Goal: Transaction & Acquisition: Purchase product/service

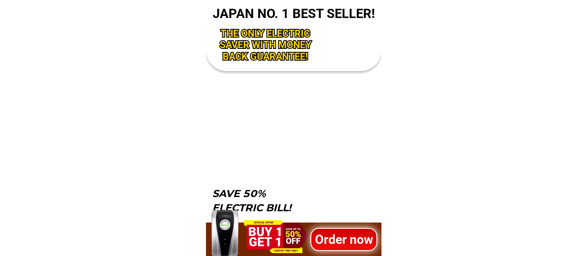
scroll to position [2847, 0]
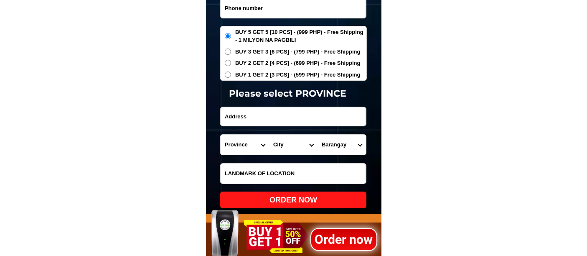
click at [260, 14] on input "Input phone_number" at bounding box center [292, 8] width 145 height 20
paste input "09550857603"
type input "09550857603"
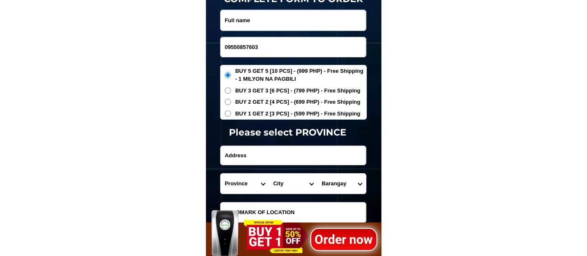
scroll to position [2754, 0]
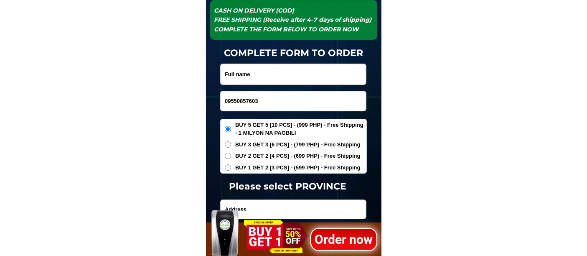
click at [252, 72] on input "Input full_name" at bounding box center [292, 74] width 145 height 20
paste input "[PERSON_NAME]"
type input "[PERSON_NAME]"
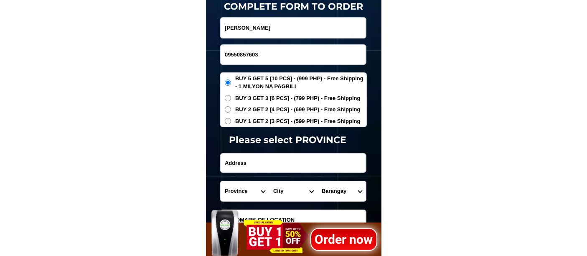
click at [240, 163] on input "Input address" at bounding box center [292, 162] width 145 height 19
paste input "[GEOGRAPHIC_DATA] [PERSON_NAME] tablon [GEOGRAPHIC_DATA]"
type input "[GEOGRAPHIC_DATA] [PERSON_NAME] tablon [GEOGRAPHIC_DATA]"
click at [263, 119] on span "BUY 1 GET 2 [3 PCS] - (599 PHP) - Free Shipping" at bounding box center [297, 121] width 125 height 8
click at [231, 119] on input "BUY 1 GET 2 [3 PCS] - (599 PHP) - Free Shipping" at bounding box center [228, 121] width 6 height 6
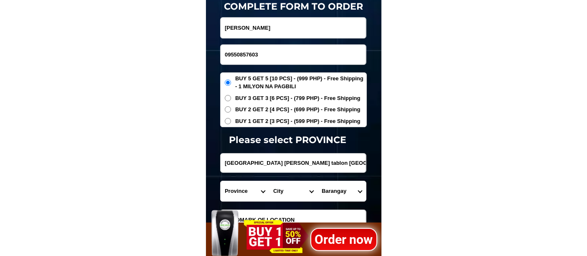
radio input "true"
click at [238, 192] on select "Province [GEOGRAPHIC_DATA] [GEOGRAPHIC_DATA] [GEOGRAPHIC_DATA] [GEOGRAPHIC_DATA…" at bounding box center [244, 191] width 48 height 20
click at [243, 49] on input "09550857603" at bounding box center [292, 55] width 145 height 20
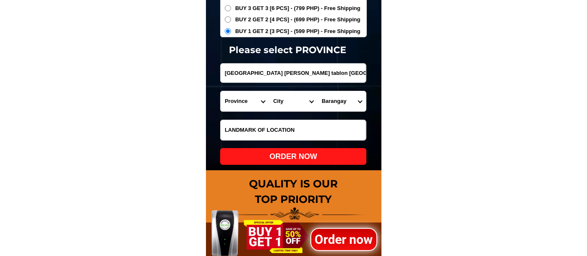
scroll to position [2893, 0]
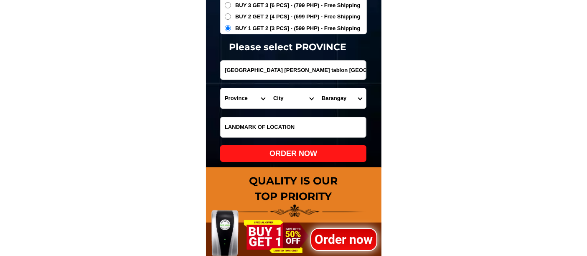
click at [240, 94] on select "Province [GEOGRAPHIC_DATA] [GEOGRAPHIC_DATA] [GEOGRAPHIC_DATA] [GEOGRAPHIC_DATA…" at bounding box center [244, 98] width 48 height 20
click at [220, 88] on select "Province [GEOGRAPHIC_DATA] [GEOGRAPHIC_DATA] [GEOGRAPHIC_DATA] [GEOGRAPHIC_DATA…" at bounding box center [244, 98] width 48 height 20
click at [277, 99] on select "City [GEOGRAPHIC_DATA][PERSON_NAME] [GEOGRAPHIC_DATA][PERSON_NAME] [GEOGRAPHIC_…" at bounding box center [293, 98] width 48 height 20
click at [242, 96] on select "Province [GEOGRAPHIC_DATA] [GEOGRAPHIC_DATA] [GEOGRAPHIC_DATA] [GEOGRAPHIC_DATA…" at bounding box center [244, 98] width 48 height 20
select select "63_513"
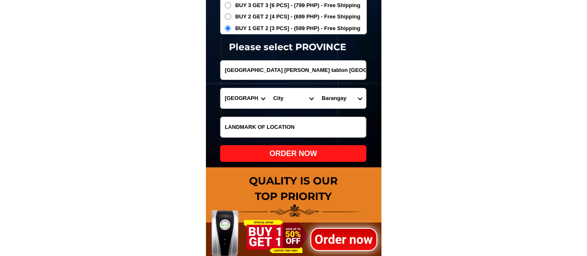
click at [220, 88] on select "Province [GEOGRAPHIC_DATA] [GEOGRAPHIC_DATA] [GEOGRAPHIC_DATA] [GEOGRAPHIC_DATA…" at bounding box center [244, 98] width 48 height 20
click at [276, 97] on select "City [GEOGRAPHIC_DATA]-[GEOGRAPHIC_DATA] [GEOGRAPHIC_DATA]-[PERSON_NAME] [GEOGR…" at bounding box center [293, 98] width 48 height 20
select select "63_5133657"
click at [236, 96] on select "Province [GEOGRAPHIC_DATA] [GEOGRAPHIC_DATA] [GEOGRAPHIC_DATA] [GEOGRAPHIC_DATA…" at bounding box center [244, 98] width 48 height 20
select select "63_386"
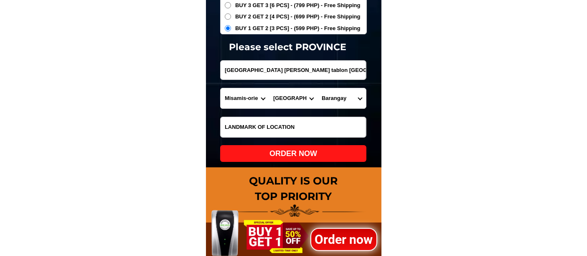
click at [220, 88] on select "Province [GEOGRAPHIC_DATA] [GEOGRAPHIC_DATA] [GEOGRAPHIC_DATA] [GEOGRAPHIC_DATA…" at bounding box center [244, 98] width 48 height 20
click at [281, 94] on select "City Alubijid [GEOGRAPHIC_DATA] [GEOGRAPHIC_DATA] [GEOGRAPHIC_DATA] [GEOGRAPHIC…" at bounding box center [293, 98] width 48 height 20
select select "63_386807"
click at [269, 88] on select "City Alubijid [GEOGRAPHIC_DATA] [GEOGRAPHIC_DATA] [GEOGRAPHIC_DATA] [GEOGRAPHIC…" at bounding box center [293, 98] width 48 height 20
click at [337, 101] on select "Barangay Agusan Baikingon [GEOGRAPHIC_DATA] Balulang Barangay 1 (pob.) Barangay…" at bounding box center [341, 98] width 48 height 20
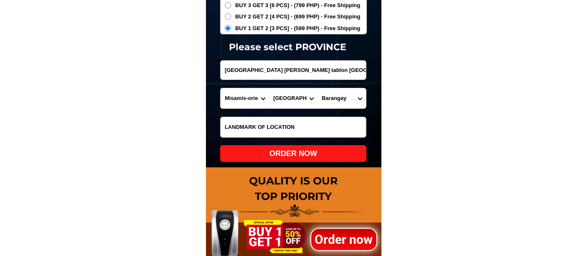
select select "63_3868077197"
click at [317, 88] on select "Barangay Agusan Baikingon [GEOGRAPHIC_DATA] Balulang Barangay 1 (pob.) Barangay…" at bounding box center [341, 98] width 48 height 20
click at [297, 158] on div "ORDER NOW" at bounding box center [293, 153] width 146 height 11
type input "09550857603"
radio input "true"
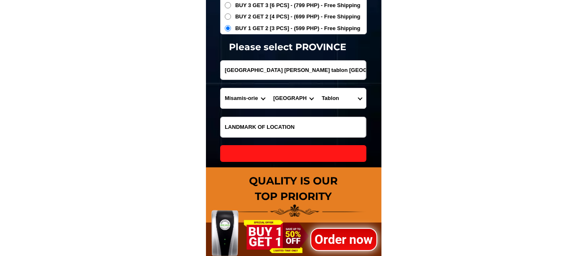
radio input "true"
